Goal: Task Accomplishment & Management: Use online tool/utility

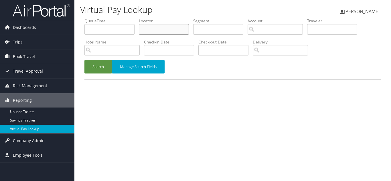
click at [158, 32] on input "text" at bounding box center [164, 29] width 50 height 11
paste input "DMMKCY"
type input "DMMKCY"
click at [84, 60] on button "Search" at bounding box center [97, 66] width 27 height 13
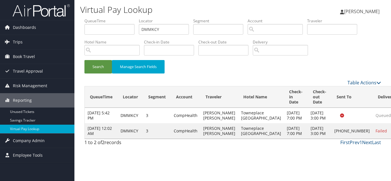
click at [197, 63] on div "Search Manage Search Fields" at bounding box center [232, 69] width 305 height 19
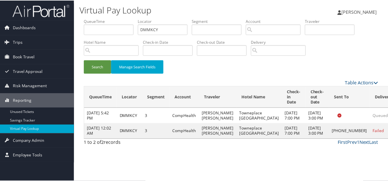
scroll to position [3, 0]
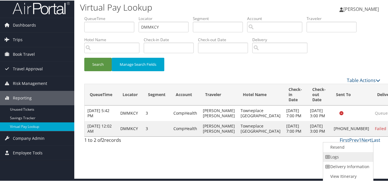
click at [349, 154] on link "Logs" at bounding box center [347, 157] width 49 height 10
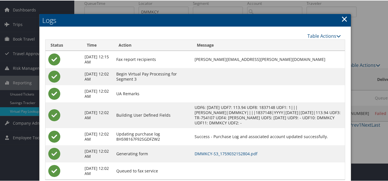
scroll to position [32, 0]
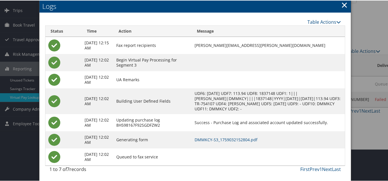
click at [86, 20] on div "Table Actions" at bounding box center [195, 21] width 301 height 7
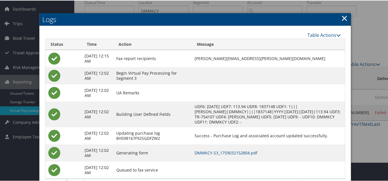
scroll to position [29, 0]
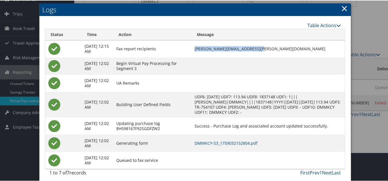
drag, startPoint x: 269, startPoint y: 47, endPoint x: 201, endPoint y: 48, distance: 67.8
click at [201, 48] on td "[PERSON_NAME][EMAIL_ADDRESS][PERSON_NAME][DOMAIN_NAME]" at bounding box center [268, 48] width 153 height 17
click at [289, 59] on td at bounding box center [268, 65] width 153 height 17
drag, startPoint x: 276, startPoint y: 48, endPoint x: 201, endPoint y: 49, distance: 74.6
click at [201, 49] on td "[PERSON_NAME][EMAIL_ADDRESS][PERSON_NAME][DOMAIN_NAME]" at bounding box center [268, 48] width 153 height 17
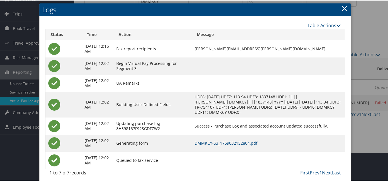
click at [271, 59] on td at bounding box center [268, 65] width 153 height 17
drag, startPoint x: 277, startPoint y: 48, endPoint x: 203, endPoint y: 47, distance: 74.1
click at [203, 47] on td "[PERSON_NAME][EMAIL_ADDRESS][PERSON_NAME][DOMAIN_NAME]" at bounding box center [268, 48] width 153 height 17
click at [265, 54] on td "[PERSON_NAME][EMAIL_ADDRESS][PERSON_NAME][DOMAIN_NAME]" at bounding box center [268, 48] width 153 height 17
drag, startPoint x: 278, startPoint y: 47, endPoint x: 202, endPoint y: 50, distance: 75.5
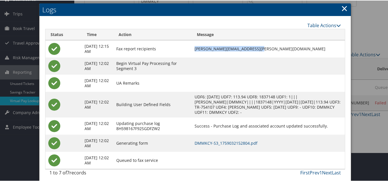
click at [202, 50] on td "[PERSON_NAME][EMAIL_ADDRESS][PERSON_NAME][DOMAIN_NAME]" at bounding box center [268, 48] width 153 height 17
click at [245, 60] on td at bounding box center [268, 65] width 153 height 17
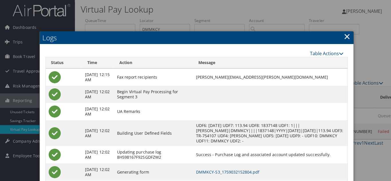
scroll to position [0, 0]
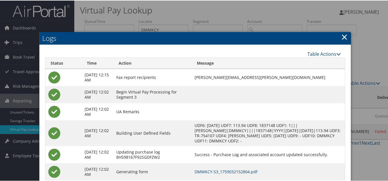
click at [342, 38] on link "×" at bounding box center [344, 36] width 7 height 11
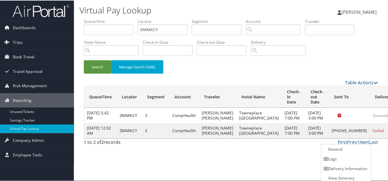
scroll to position [3, 0]
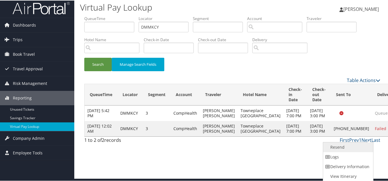
click at [340, 147] on link "Resend" at bounding box center [347, 147] width 49 height 10
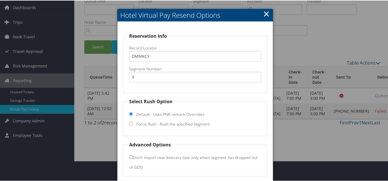
scroll to position [41, 0]
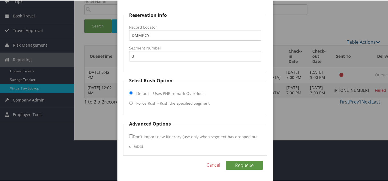
click at [129, 102] on input "Force Rush - Rush the specified Segment" at bounding box center [131, 102] width 4 height 4
radio input "true"
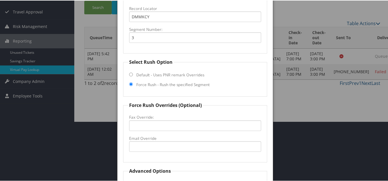
scroll to position [70, 0]
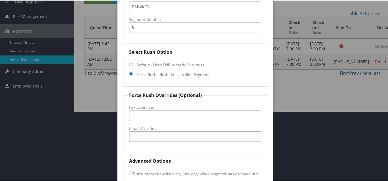
drag, startPoint x: 159, startPoint y: 138, endPoint x: 226, endPoint y: 99, distance: 77.8
click at [159, 138] on input "Email Override" at bounding box center [195, 136] width 132 height 11
paste input "[EMAIL_ADDRESS][DOMAIN_NAME]"
type input "[EMAIL_ADDRESS][DOMAIN_NAME]"
click at [226, 99] on fieldset "Force Rush Overrides (Optional) Fax Override: Email Override [EMAIL_ADDRESS][DO…" at bounding box center [195, 121] width 144 height 61
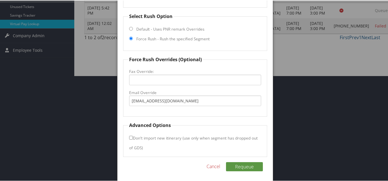
scroll to position [107, 0]
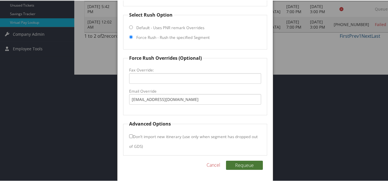
click at [251, 167] on button "Requeue" at bounding box center [244, 164] width 37 height 9
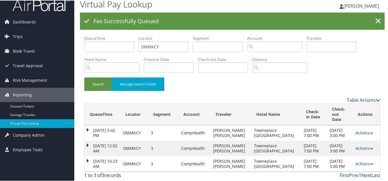
scroll to position [0, 0]
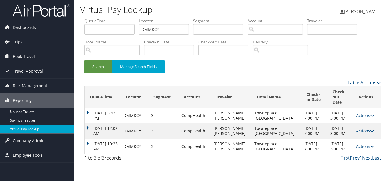
click at [185, 80] on div "Table Actions" at bounding box center [271, 82] width 220 height 7
drag, startPoint x: 130, startPoint y: 31, endPoint x: 102, endPoint y: 30, distance: 27.8
click at [102, 18] on ul "QueueTime Locator DMMKCY Segment Account Traveler Hotel Name Check-in Date Chec…" at bounding box center [232, 18] width 296 height 0
paste input "KHTACA"
click at [84, 60] on button "Search" at bounding box center [97, 66] width 27 height 13
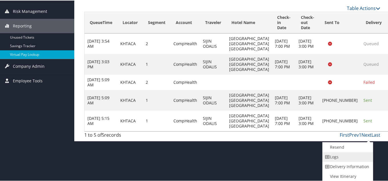
click at [337, 157] on link "Logs" at bounding box center [347, 157] width 49 height 10
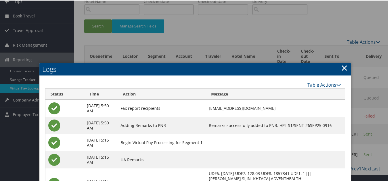
scroll to position [41, 0]
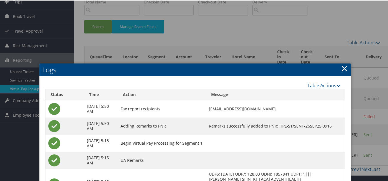
drag, startPoint x: 342, startPoint y: 68, endPoint x: 292, endPoint y: 110, distance: 65.4
click at [342, 68] on link "×" at bounding box center [344, 67] width 7 height 11
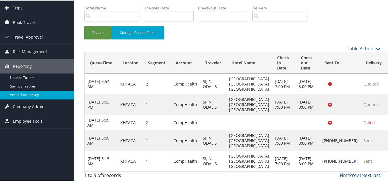
scroll to position [0, 0]
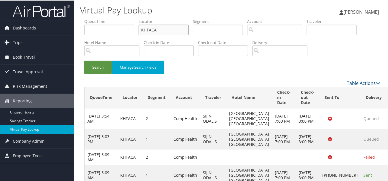
drag, startPoint x: 121, startPoint y: 24, endPoint x: 102, endPoint y: 24, distance: 19.7
click at [102, 18] on ul "QueueTime Locator KHTACA Segment Account Traveler Hotel Name Check-in Date Chec…" at bounding box center [232, 18] width 296 height 0
paste input "OVYYIQ"
click at [84, 60] on button "Search" at bounding box center [97, 66] width 27 height 13
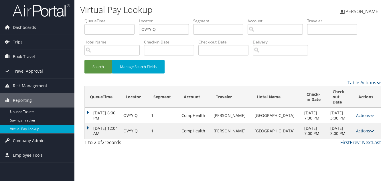
click at [362, 131] on link "Actions" at bounding box center [365, 130] width 18 height 5
click at [354, 150] on link "Logs" at bounding box center [351, 152] width 36 height 10
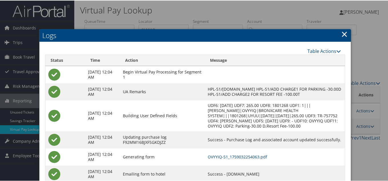
click at [343, 35] on link "×" at bounding box center [344, 33] width 7 height 11
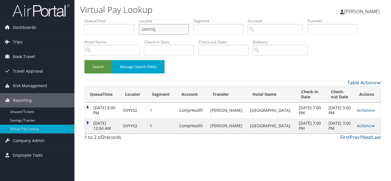
drag, startPoint x: 166, startPoint y: 33, endPoint x: 92, endPoint y: 29, distance: 74.7
click at [92, 18] on ul "QueueTime Locator OVYYIQ Segment Account Traveler Hotel Name Check-in Date Chec…" at bounding box center [232, 18] width 296 height 0
paste input "AKKLIZ"
click at [84, 60] on button "Search" at bounding box center [97, 66] width 27 height 13
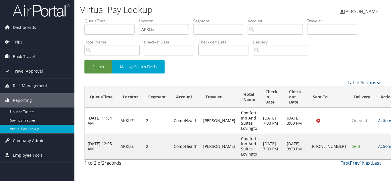
click at [378, 148] on link "Actions" at bounding box center [387, 146] width 18 height 5
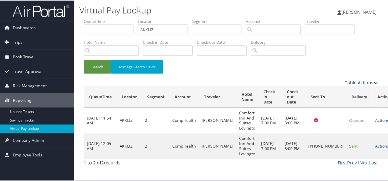
scroll to position [8, 0]
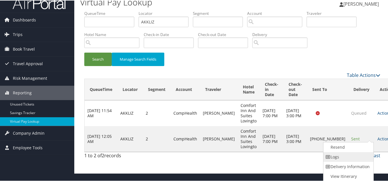
click at [348, 155] on link "Logs" at bounding box center [348, 157] width 49 height 10
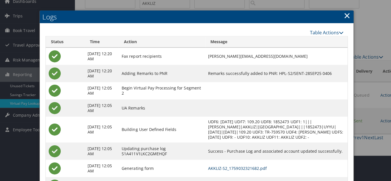
scroll to position [0, 0]
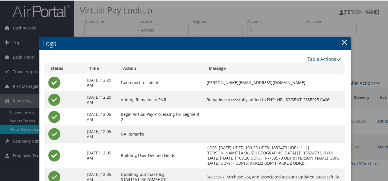
drag, startPoint x: 345, startPoint y: 40, endPoint x: 340, endPoint y: 60, distance: 20.5
click at [345, 41] on link "×" at bounding box center [344, 41] width 7 height 11
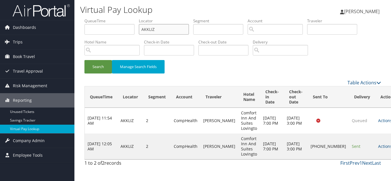
drag, startPoint x: 170, startPoint y: 31, endPoint x: 100, endPoint y: 29, distance: 70.4
click at [100, 18] on ul "QueueTime Locator AKKLIZ Segment Account Traveler Hotel Name Check-in Date Chec…" at bounding box center [232, 18] width 296 height 0
paste input "NOGUFE"
click at [84, 60] on button "Search" at bounding box center [97, 66] width 27 height 13
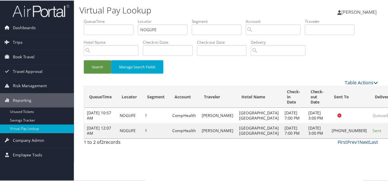
scroll to position [8, 0]
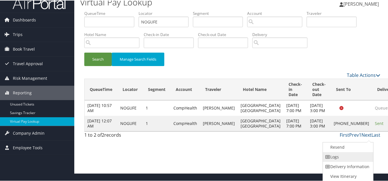
click at [354, 159] on link "Logs" at bounding box center [347, 157] width 49 height 10
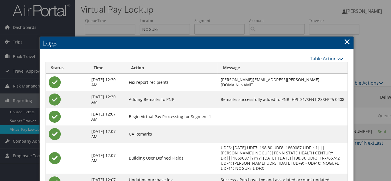
scroll to position [0, 0]
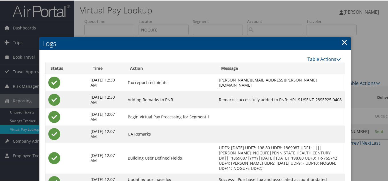
click at [342, 42] on link "×" at bounding box center [344, 41] width 7 height 11
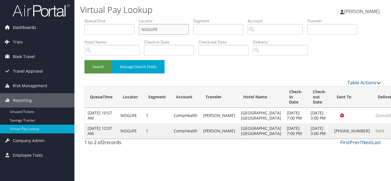
drag, startPoint x: 165, startPoint y: 29, endPoint x: 59, endPoint y: 29, distance: 105.8
click at [61, 29] on div "Dashboards AirPortal 360™ (Manager) My Travel Dashboard Trips Airtinerary® Look…" at bounding box center [195, 90] width 391 height 181
paste input "ULJBE"
click at [84, 60] on button "Search" at bounding box center [97, 66] width 27 height 13
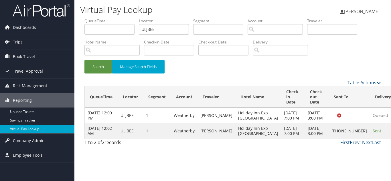
click at [223, 73] on div "Search Manage Search Fields" at bounding box center [232, 69] width 305 height 19
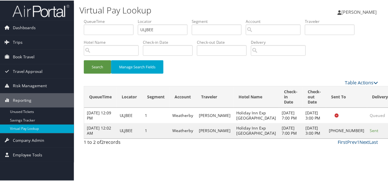
scroll to position [3, 0]
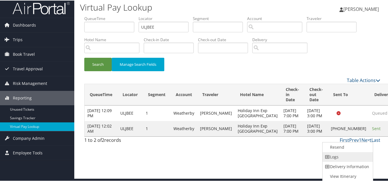
click at [350, 157] on link "Logs" at bounding box center [347, 157] width 49 height 10
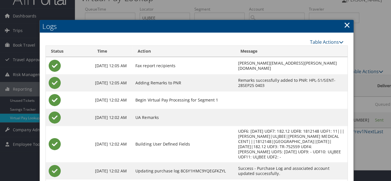
scroll to position [0, 0]
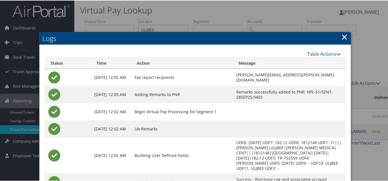
click at [345, 36] on link "×" at bounding box center [344, 36] width 7 height 11
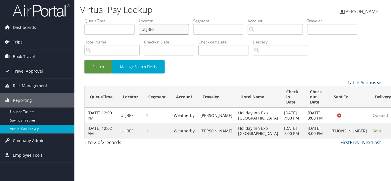
paste input "YYREIM"
drag, startPoint x: 168, startPoint y: 30, endPoint x: 63, endPoint y: 35, distance: 105.6
click at [64, 35] on div "Dashboards AirPortal 360™ (Manager) My Travel Dashboard Trips Airtinerary® Look…" at bounding box center [195, 90] width 391 height 181
click at [84, 60] on button "Search" at bounding box center [97, 66] width 27 height 13
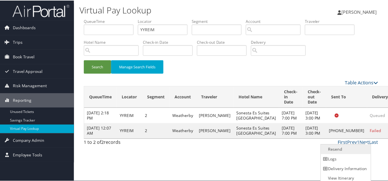
scroll to position [3, 0]
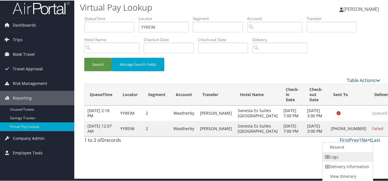
click at [346, 152] on link "Logs" at bounding box center [347, 157] width 49 height 10
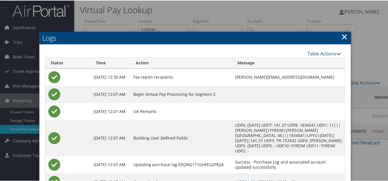
scroll to position [0, 0]
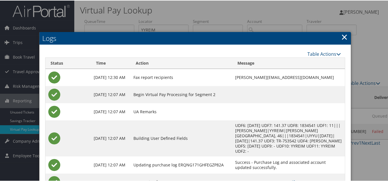
click at [341, 38] on link "×" at bounding box center [344, 36] width 7 height 11
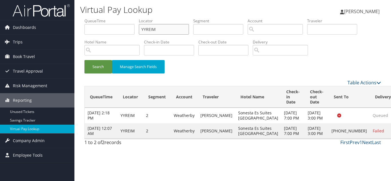
drag, startPoint x: 163, startPoint y: 33, endPoint x: 126, endPoint y: 33, distance: 37.2
click at [126, 18] on ul "QueueTime Locator YYREIM Segment Account Traveler Hotel Name Check-in Date Chec…" at bounding box center [232, 18] width 296 height 0
paste input "HJWYNA"
click at [84, 60] on button "Search" at bounding box center [97, 66] width 27 height 13
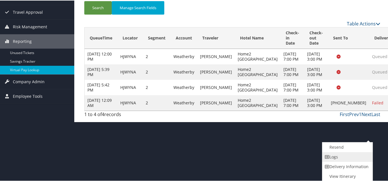
click at [337, 158] on link "Logs" at bounding box center [347, 157] width 49 height 10
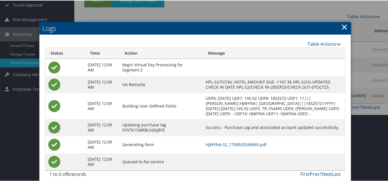
scroll to position [85, 0]
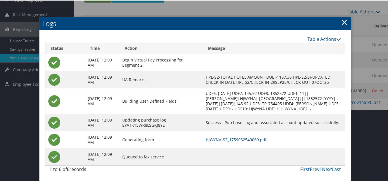
drag, startPoint x: 259, startPoint y: 140, endPoint x: 256, endPoint y: 138, distance: 4.1
click at [343, 16] on link "×" at bounding box center [344, 21] width 7 height 11
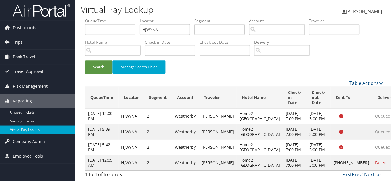
scroll to position [0, 0]
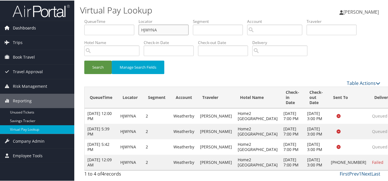
drag, startPoint x: 163, startPoint y: 30, endPoint x: 60, endPoint y: 22, distance: 103.9
click at [60, 22] on div "Dashboards AirPortal 360™ (Manager) My Travel Dashboard Trips Airtinerary® Look…" at bounding box center [195, 90] width 391 height 181
paste input "ATLLBJ"
click at [84, 60] on button "Search" at bounding box center [97, 66] width 27 height 13
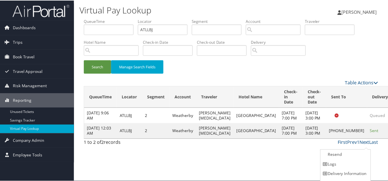
scroll to position [8, 0]
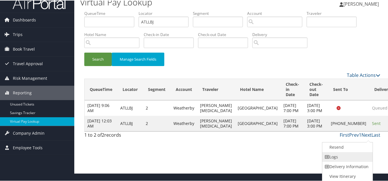
click at [339, 158] on link "Logs" at bounding box center [347, 157] width 49 height 10
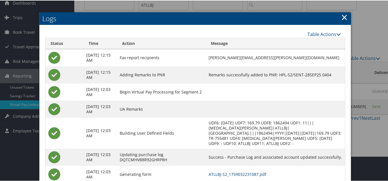
scroll to position [0, 0]
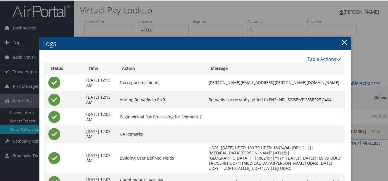
click at [342, 40] on link "×" at bounding box center [344, 41] width 7 height 11
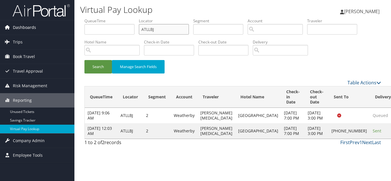
drag, startPoint x: 157, startPoint y: 30, endPoint x: 74, endPoint y: 21, distance: 84.0
click at [74, 21] on div "Dashboards AirPortal 360™ (Manager) My Travel Dashboard Trips Airtinerary® Look…" at bounding box center [195, 90] width 391 height 181
paste input "LMQTNE"
click at [84, 60] on button "Search" at bounding box center [97, 66] width 27 height 13
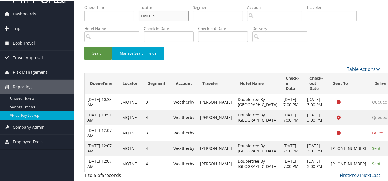
scroll to position [45, 0]
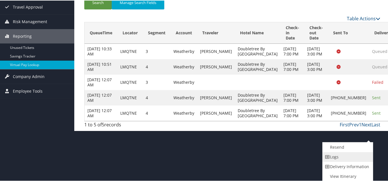
click at [342, 156] on link "Logs" at bounding box center [347, 157] width 49 height 10
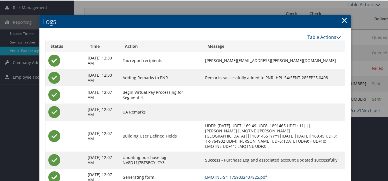
scroll to position [30, 0]
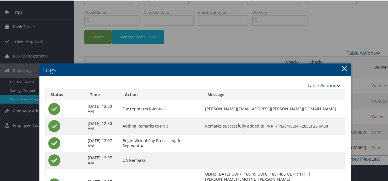
click at [343, 70] on link "×" at bounding box center [344, 67] width 7 height 11
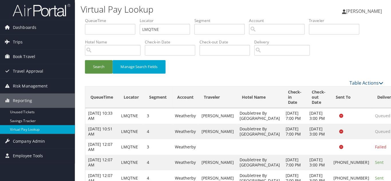
scroll to position [0, 0]
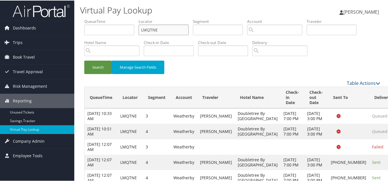
drag, startPoint x: 164, startPoint y: 31, endPoint x: 93, endPoint y: 28, distance: 71.3
click at [93, 18] on ul "QueueTime Locator LMQTNE Segment Account Traveler Hotel Name Check-in Date Chec…" at bounding box center [232, 18] width 296 height 0
paste input "WGCAEB"
click at [84, 60] on button "Search" at bounding box center [97, 66] width 27 height 13
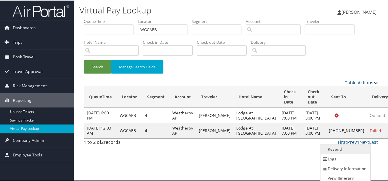
scroll to position [3, 0]
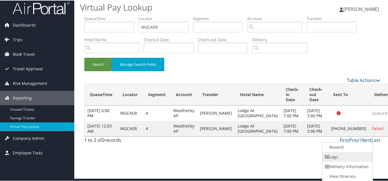
click at [348, 160] on link "Logs" at bounding box center [347, 157] width 49 height 10
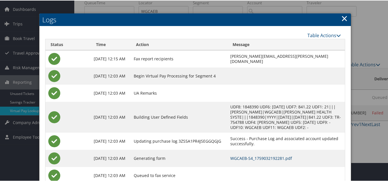
scroll to position [0, 0]
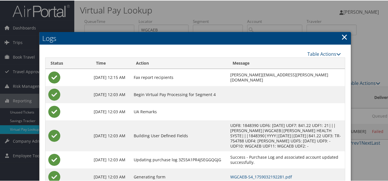
click at [341, 36] on link "×" at bounding box center [344, 36] width 7 height 11
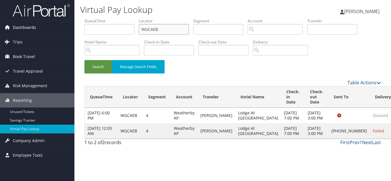
drag, startPoint x: 164, startPoint y: 30, endPoint x: 70, endPoint y: 27, distance: 94.4
click at [74, 26] on div "Virtual Pay Lookup [PERSON_NAME] [PERSON_NAME] My Settings Travel Agency Contac…" at bounding box center [232, 90] width 316 height 181
paste input "OQDMZS"
type input "OQDMZS"
click at [84, 60] on button "Search" at bounding box center [97, 66] width 27 height 13
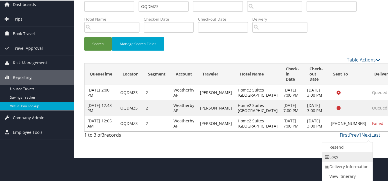
click at [339, 156] on link "Logs" at bounding box center [347, 157] width 49 height 10
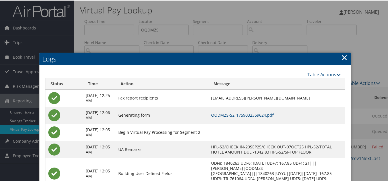
click at [343, 57] on link "×" at bounding box center [344, 56] width 7 height 11
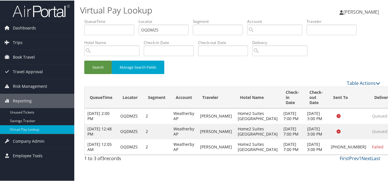
scroll to position [4, 0]
drag, startPoint x: 362, startPoint y: 158, endPoint x: 365, endPoint y: 159, distance: 3.1
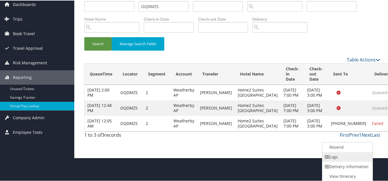
click at [338, 155] on link "Logs" at bounding box center [347, 157] width 49 height 10
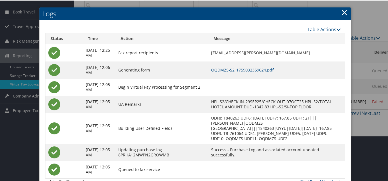
scroll to position [24, 0]
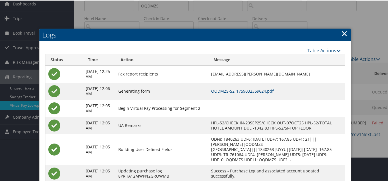
click at [341, 36] on link "×" at bounding box center [344, 32] width 7 height 11
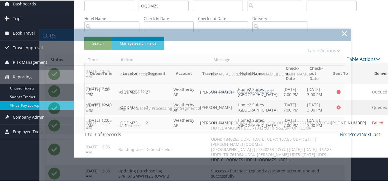
scroll to position [4, 0]
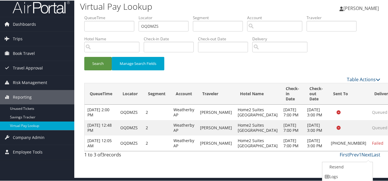
scroll to position [23, 0]
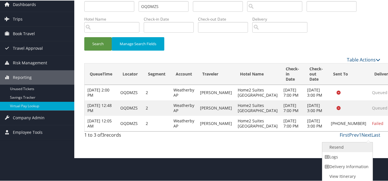
click at [341, 148] on link "Resend" at bounding box center [347, 147] width 49 height 10
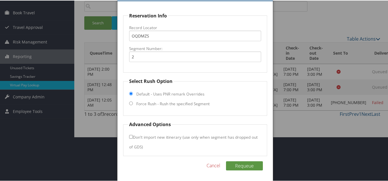
scroll to position [45, 0]
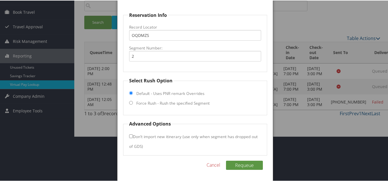
click at [131, 103] on input "Force Rush - Rush the specified Segment" at bounding box center [131, 102] width 4 height 4
radio input "true"
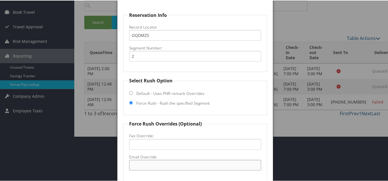
click at [150, 164] on input "Email Override" at bounding box center [195, 164] width 132 height 11
paste input "[EMAIL_ADDRESS][DOMAIN_NAME]"
type input "[EMAIL_ADDRESS][DOMAIN_NAME]"
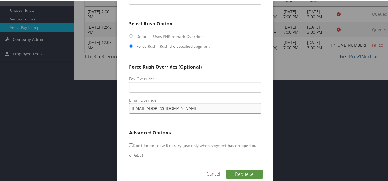
scroll to position [102, 0]
click at [244, 174] on button "Requeue" at bounding box center [244, 173] width 37 height 9
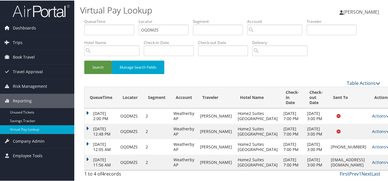
scroll to position [0, 0]
drag, startPoint x: 281, startPoint y: 75, endPoint x: 259, endPoint y: 77, distance: 22.1
click at [281, 77] on div "Search Manage Search Fields" at bounding box center [232, 69] width 305 height 19
drag, startPoint x: 162, startPoint y: 28, endPoint x: 92, endPoint y: 29, distance: 69.8
click at [94, 18] on ul "QueueTime Locator OQDMZS Segment Account Traveler Hotel Name Check-in Date Chec…" at bounding box center [232, 18] width 296 height 0
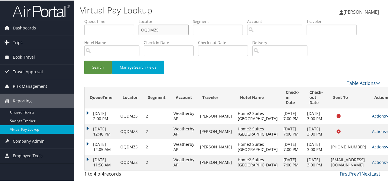
paste input "KIYQP"
click at [84, 60] on button "Search" at bounding box center [97, 66] width 27 height 13
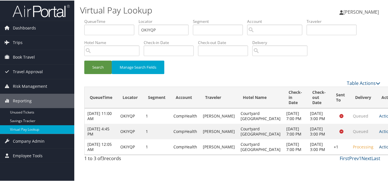
click at [379, 149] on link "Actions" at bounding box center [388, 146] width 18 height 5
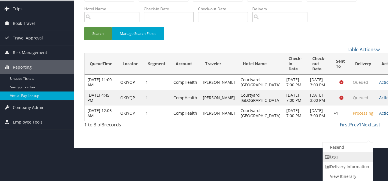
click at [343, 156] on link "Logs" at bounding box center [347, 157] width 49 height 10
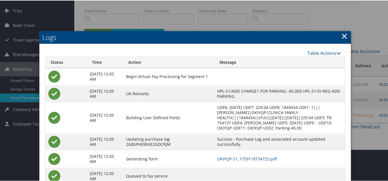
scroll to position [51, 0]
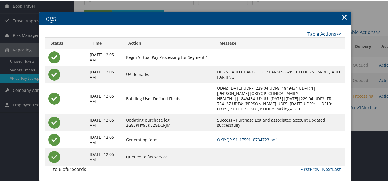
drag, startPoint x: 260, startPoint y: 140, endPoint x: 257, endPoint y: 137, distance: 5.1
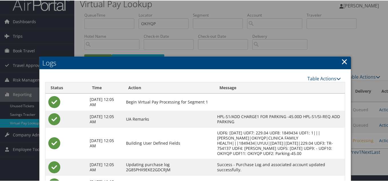
scroll to position [0, 0]
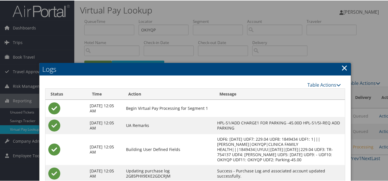
click at [342, 66] on link "×" at bounding box center [344, 66] width 7 height 11
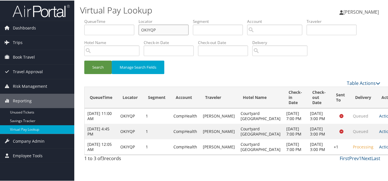
drag, startPoint x: 115, startPoint y: 27, endPoint x: 104, endPoint y: 28, distance: 11.8
click at [108, 18] on ul "QueueTime Locator OKIYQP Segment Account Traveler Hotel Name Check-in Date Chec…" at bounding box center [232, 18] width 296 height 0
paste input "NJUQLD"
type input "NJUQLD"
click at [84, 60] on button "Search" at bounding box center [97, 66] width 27 height 13
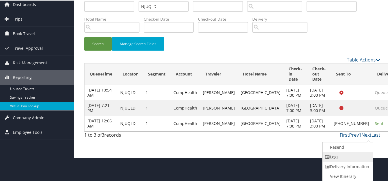
click at [337, 157] on link "Logs" at bounding box center [347, 157] width 49 height 10
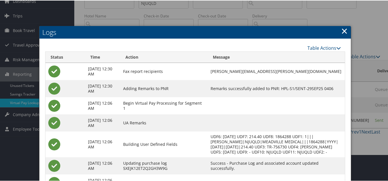
scroll to position [18, 0]
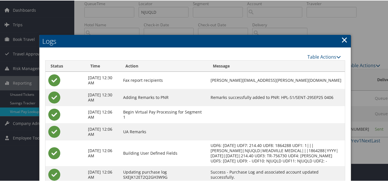
click at [343, 39] on link "×" at bounding box center [344, 38] width 7 height 11
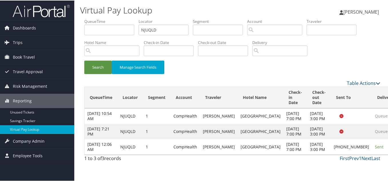
scroll to position [4, 0]
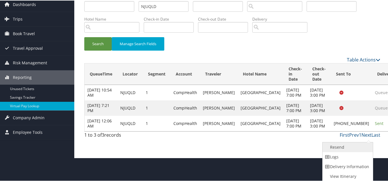
click at [343, 148] on link "Resend" at bounding box center [347, 147] width 49 height 10
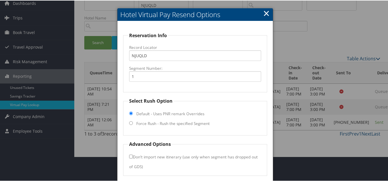
scroll to position [45, 0]
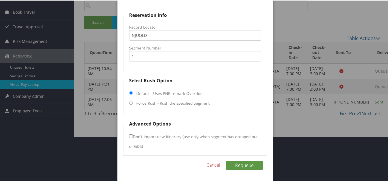
click at [131, 102] on input "Force Rush - Rush the specified Segment" at bounding box center [131, 102] width 4 height 4
radio input "true"
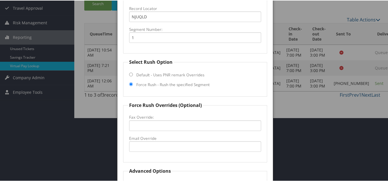
scroll to position [111, 0]
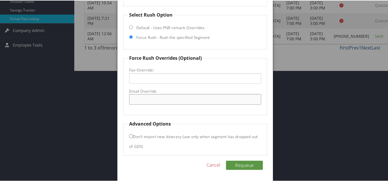
click at [146, 101] on input "Email Override" at bounding box center [195, 99] width 132 height 11
paste input "[PERSON_NAME][EMAIL_ADDRESS][PERSON_NAME][PERSON_NAME][DOMAIN_NAME]"
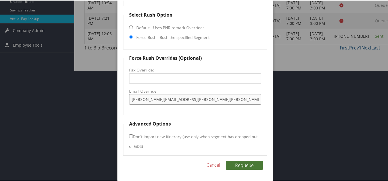
type input "[PERSON_NAME][EMAIL_ADDRESS][PERSON_NAME][PERSON_NAME][DOMAIN_NAME]"
click at [247, 164] on button "Requeue" at bounding box center [244, 164] width 37 height 9
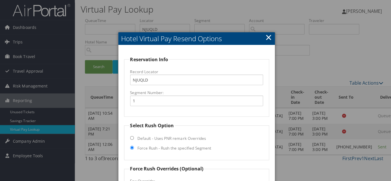
scroll to position [0, 0]
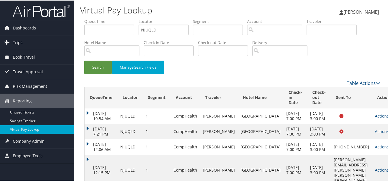
drag, startPoint x: 232, startPoint y: 77, endPoint x: 242, endPoint y: 84, distance: 11.6
click at [232, 77] on div "Search Manage Search Fields" at bounding box center [232, 69] width 305 height 19
drag, startPoint x: 144, startPoint y: 30, endPoint x: 101, endPoint y: 30, distance: 42.6
click at [102, 18] on ul "QueueTime Locator NJUQLD Segment Account Traveler Hotel Name Check-in Date Chec…" at bounding box center [232, 18] width 296 height 0
paste input "OWABWE"
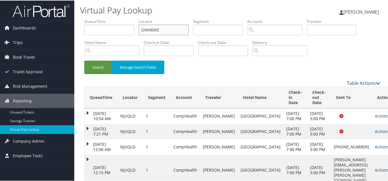
click at [84, 60] on button "Search" at bounding box center [97, 66] width 27 height 13
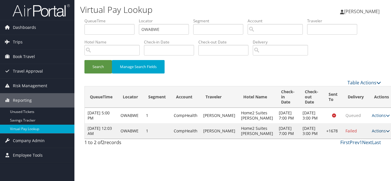
click at [371, 134] on link "Actions" at bounding box center [380, 130] width 18 height 5
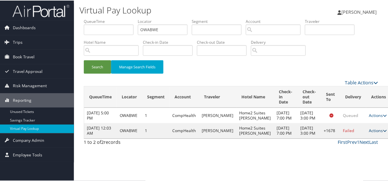
scroll to position [0, 0]
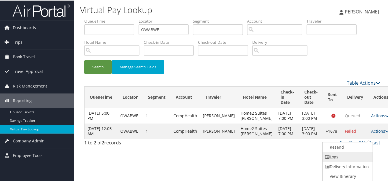
click at [337, 154] on link "Logs" at bounding box center [347, 157] width 49 height 10
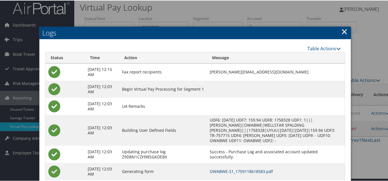
scroll to position [0, 0]
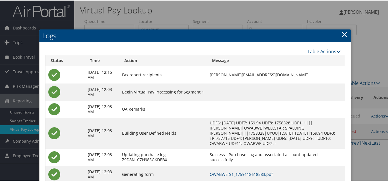
click at [341, 35] on link "×" at bounding box center [344, 33] width 7 height 11
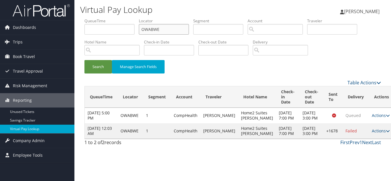
drag, startPoint x: 163, startPoint y: 29, endPoint x: 101, endPoint y: 29, distance: 62.3
click at [103, 18] on ul "QueueTime Locator OWABWE Segment Account Traveler Hotel Name Check-in Date Chec…" at bounding box center [232, 18] width 296 height 0
paste input "ALQCCY"
click at [84, 60] on button "Search" at bounding box center [97, 66] width 27 height 13
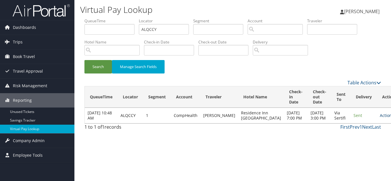
click at [379, 118] on link "Actions" at bounding box center [388, 115] width 18 height 5
click at [353, 141] on link "Logs" at bounding box center [356, 139] width 36 height 10
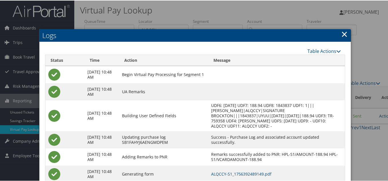
drag, startPoint x: 341, startPoint y: 35, endPoint x: 349, endPoint y: 40, distance: 9.6
click at [341, 35] on link "×" at bounding box center [344, 33] width 7 height 11
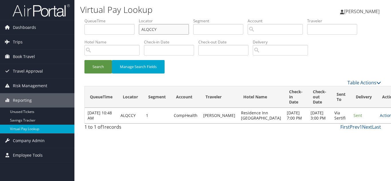
drag, startPoint x: 118, startPoint y: 30, endPoint x: 91, endPoint y: 27, distance: 26.5
click at [92, 18] on ul "QueueTime Locator ALQCCY Segment Account Traveler Hotel Name Check-in Date Chec…" at bounding box center [232, 18] width 296 height 0
paste input "TLLBJ"
click at [84, 60] on button "Search" at bounding box center [97, 66] width 27 height 13
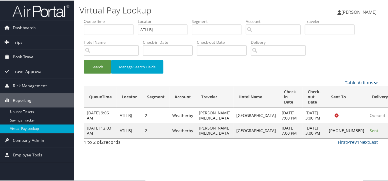
scroll to position [8, 0]
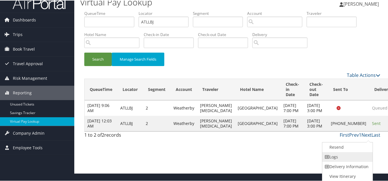
click at [349, 154] on link "Logs" at bounding box center [347, 157] width 49 height 10
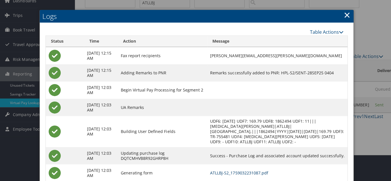
scroll to position [0, 0]
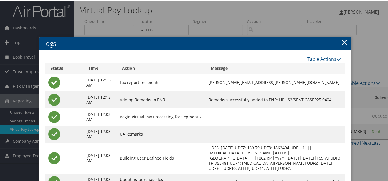
click at [343, 41] on link "×" at bounding box center [344, 41] width 7 height 11
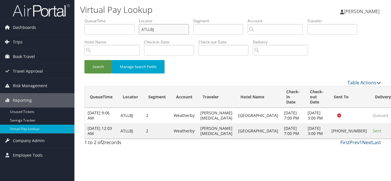
click at [94, 18] on ul "QueueTime Locator ATLLBJ Segment Account Traveler Hotel Name Check-in Date Chec…" at bounding box center [232, 18] width 296 height 0
paste input "MVRATV"
click at [84, 60] on button "Search" at bounding box center [97, 66] width 27 height 13
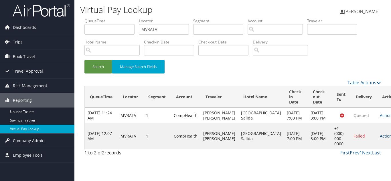
drag, startPoint x: 217, startPoint y: 69, endPoint x: 348, endPoint y: 105, distance: 135.7
click at [222, 69] on div "Search Manage Search Fields" at bounding box center [232, 69] width 305 height 19
click at [379, 139] on link "Actions" at bounding box center [388, 135] width 18 height 5
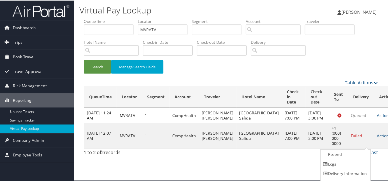
scroll to position [8, 0]
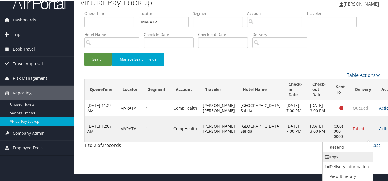
click at [348, 157] on link "Logs" at bounding box center [347, 157] width 49 height 10
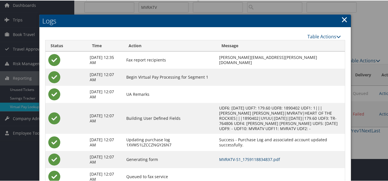
scroll to position [14, 0]
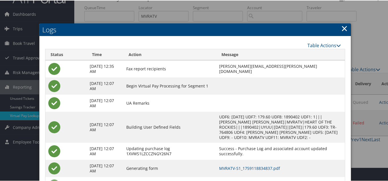
click at [343, 29] on link "×" at bounding box center [344, 27] width 7 height 11
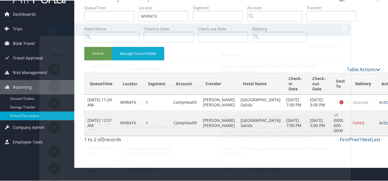
scroll to position [0, 0]
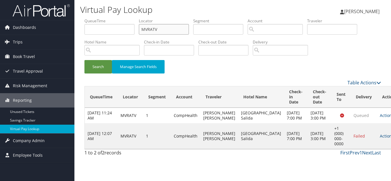
drag, startPoint x: 166, startPoint y: 31, endPoint x: 99, endPoint y: 29, distance: 67.3
click at [106, 18] on ul "QueueTime Locator MVRATV Segment Account Traveler Hotel Name Check-in Date Chec…" at bounding box center [232, 18] width 296 height 0
paste input "QVRIS"
click at [84, 60] on button "Search" at bounding box center [97, 66] width 27 height 13
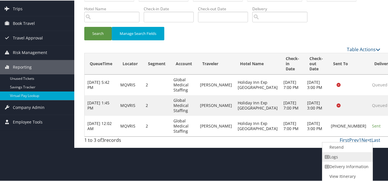
click at [339, 156] on link "Logs" at bounding box center [347, 157] width 49 height 10
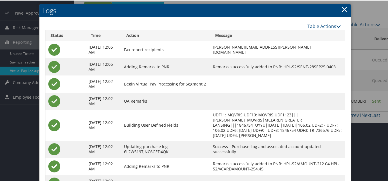
scroll to position [45, 0]
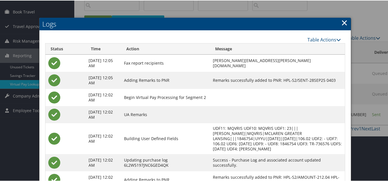
click at [341, 20] on link "×" at bounding box center [344, 21] width 7 height 11
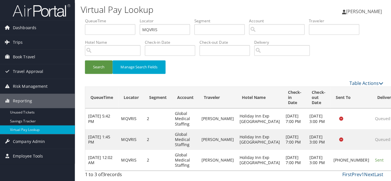
scroll to position [0, 0]
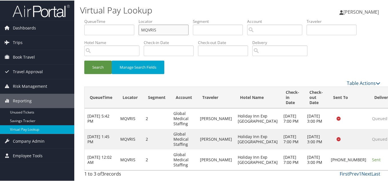
drag, startPoint x: 160, startPoint y: 31, endPoint x: 112, endPoint y: 26, distance: 48.3
click at [112, 18] on ul "QueueTime Locator MQVRIS Segment Account Traveler Hotel Name Check-in Date Chec…" at bounding box center [232, 18] width 296 height 0
paste input "DWRWTK"
click at [84, 60] on button "Search" at bounding box center [97, 66] width 27 height 13
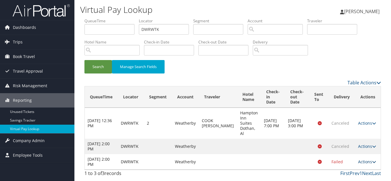
click at [368, 159] on link "Actions" at bounding box center [367, 161] width 18 height 5
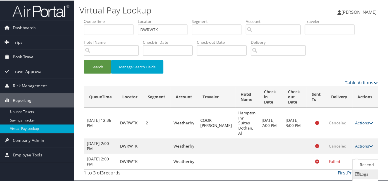
scroll to position [19, 0]
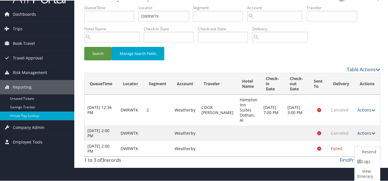
click at [367, 160] on link "Logs" at bounding box center [367, 161] width 24 height 10
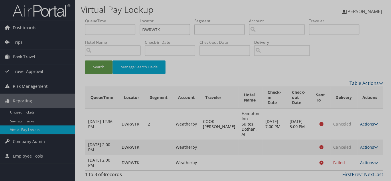
scroll to position [0, 0]
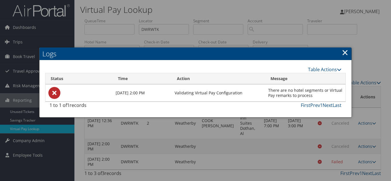
click at [345, 54] on link "×" at bounding box center [344, 52] width 7 height 11
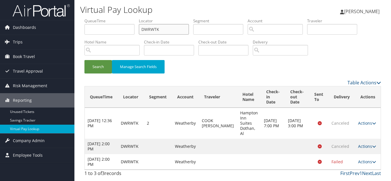
drag, startPoint x: 167, startPoint y: 27, endPoint x: 82, endPoint y: 23, distance: 85.6
click at [84, 23] on form "QueueTime Locator DWRWTK Segment Account Traveler Hotel Name Check-in Date Chec…" at bounding box center [232, 48] width 296 height 61
paste input "WWHOMH"
click at [84, 60] on button "Search" at bounding box center [97, 66] width 27 height 13
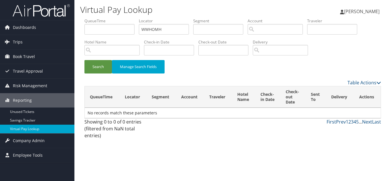
drag, startPoint x: 209, startPoint y: 73, endPoint x: 226, endPoint y: 88, distance: 22.3
click at [209, 73] on div "Search Manage Search Fields" at bounding box center [232, 69] width 305 height 19
click at [219, 74] on div "Search Manage Search Fields" at bounding box center [232, 69] width 305 height 19
drag, startPoint x: 124, startPoint y: 30, endPoint x: 108, endPoint y: 29, distance: 16.0
click at [109, 18] on ul "QueueTime Locator WWHOMH Segment Account Traveler Hotel Name Check-in Date Chec…" at bounding box center [232, 18] width 296 height 0
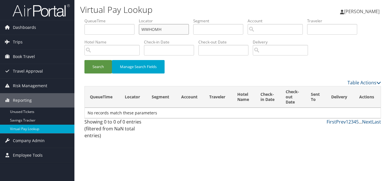
click at [84, 60] on button "Search" at bounding box center [97, 66] width 27 height 13
drag, startPoint x: 165, startPoint y: 32, endPoint x: 109, endPoint y: 29, distance: 56.1
click at [112, 18] on ul "QueueTime Locator WWHOMH Segment Account Traveler Hotel Name Check-in Date Chec…" at bounding box center [232, 18] width 296 height 0
paste input "GPRPTE"
type input "GPRPTE"
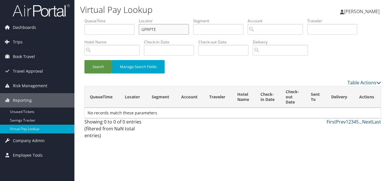
click at [84, 60] on button "Search" at bounding box center [97, 66] width 27 height 13
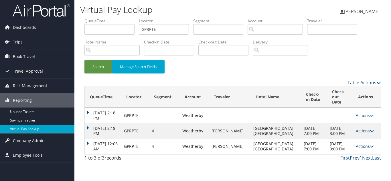
click at [357, 147] on link "Actions" at bounding box center [364, 146] width 18 height 5
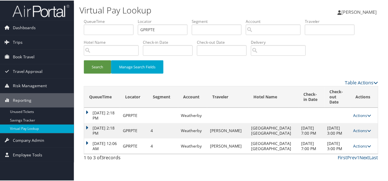
scroll to position [6, 0]
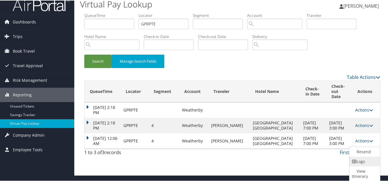
click at [368, 161] on link "Logs" at bounding box center [364, 161] width 29 height 10
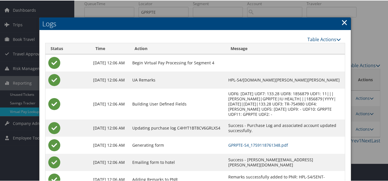
scroll to position [35, 0]
